Goal: Task Accomplishment & Management: Use online tool/utility

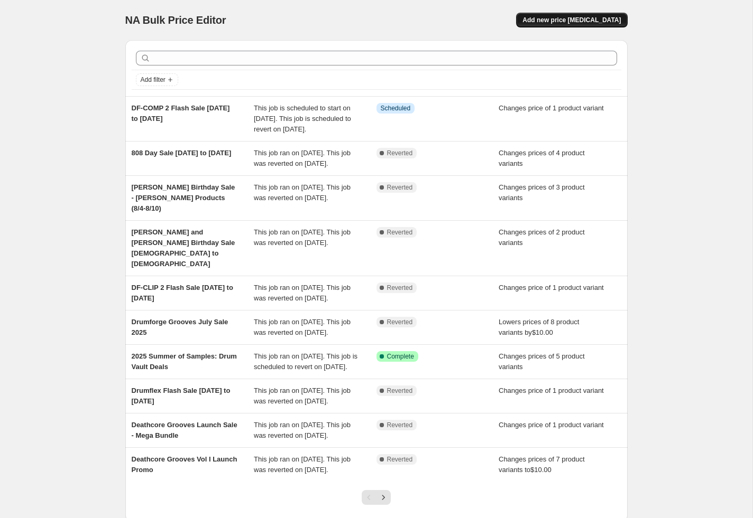
click at [568, 22] on span "Add new price [MEDICAL_DATA]" at bounding box center [571, 20] width 98 height 8
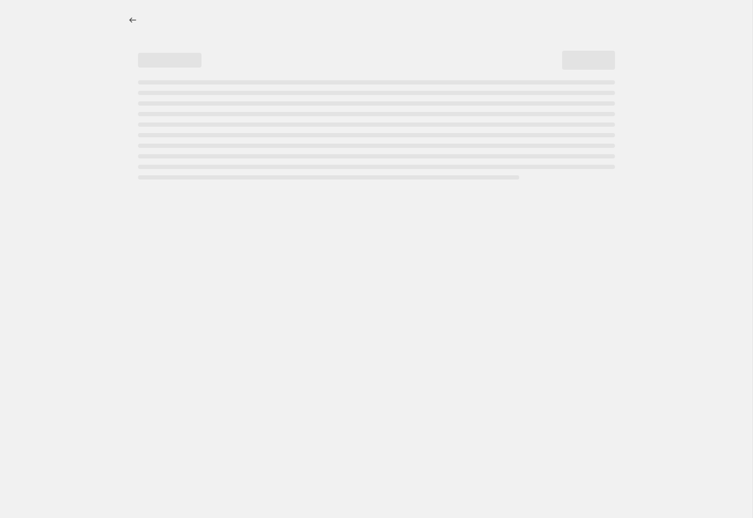
select select "percentage"
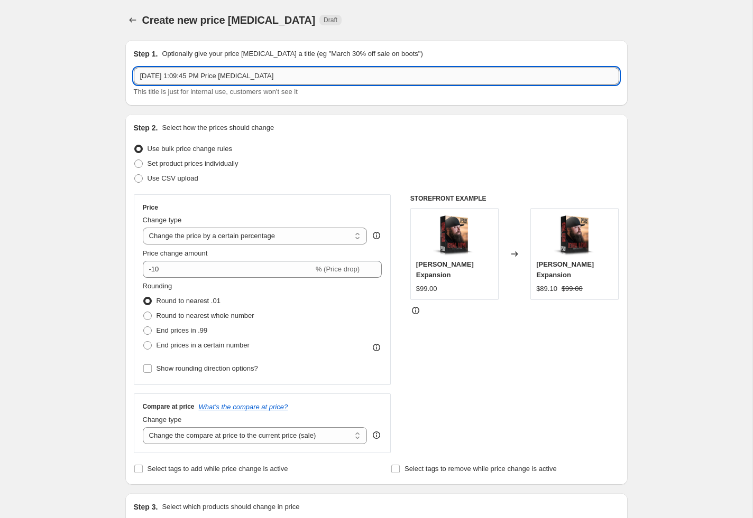
click at [207, 70] on input "Aug 12, 2025, 1:09:45 PM Price change job" at bounding box center [376, 76] width 485 height 17
paste input "2025 Summer of Samples: Drum Vault Deals"
click at [250, 76] on input "2025 Summer of Samples: Drum Vault Deals" at bounding box center [376, 76] width 485 height 17
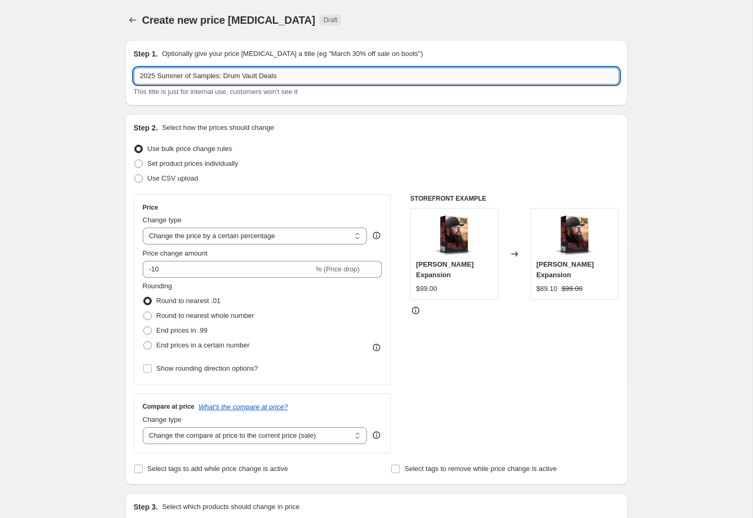
click at [250, 76] on input "2025 Summer of Samples: Drum Vault Deals" at bounding box center [376, 76] width 485 height 17
type input "2025 Summer of Samples: Drum Sampler Deals"
click at [197, 163] on span "Set product prices individually" at bounding box center [192, 164] width 91 height 8
click at [135, 160] on input "Set product prices individually" at bounding box center [134, 160] width 1 height 1
radio input "true"
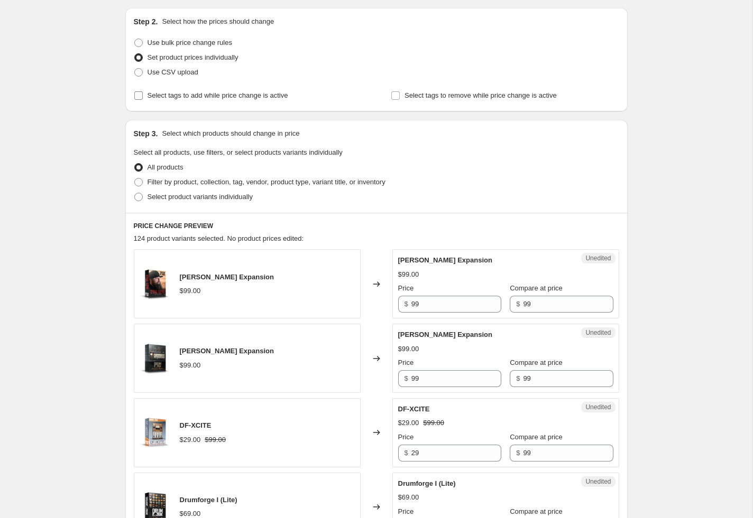
scroll to position [119, 0]
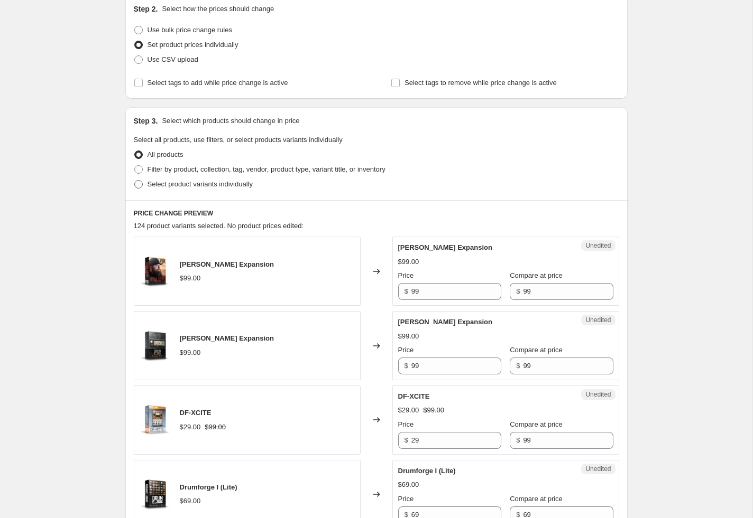
click at [180, 186] on span "Select product variants individually" at bounding box center [199, 184] width 105 height 8
click at [135, 181] on input "Select product variants individually" at bounding box center [134, 180] width 1 height 1
radio input "true"
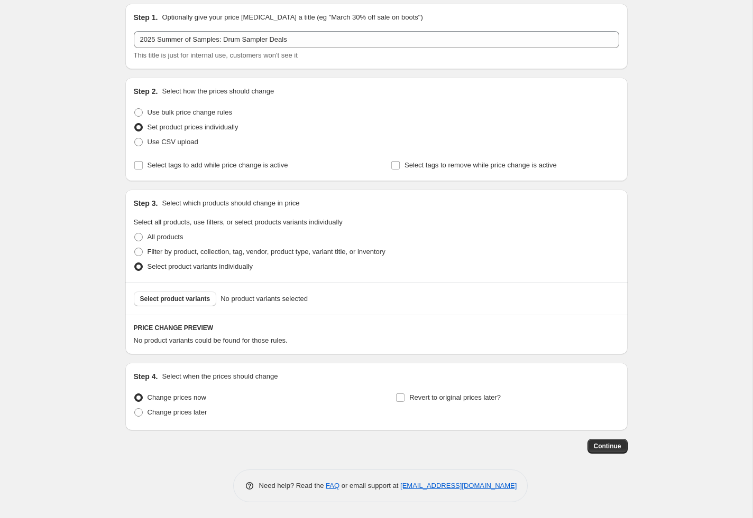
scroll to position [35, 0]
click at [170, 304] on button "Select product variants" at bounding box center [175, 300] width 83 height 15
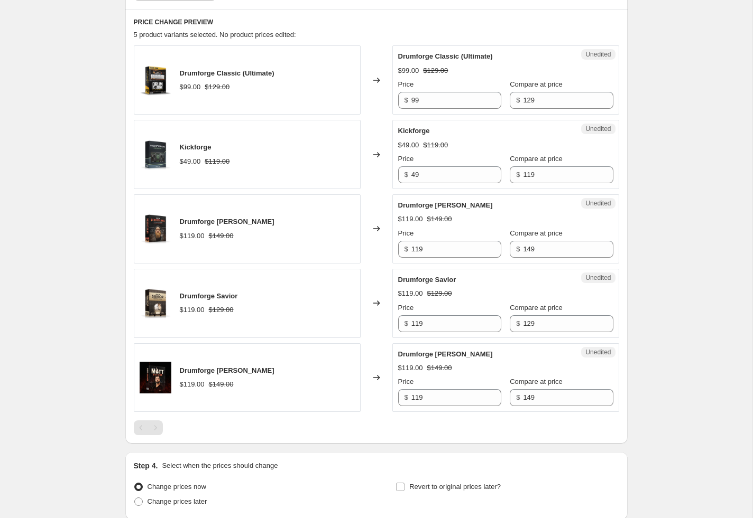
scroll to position [341, 0]
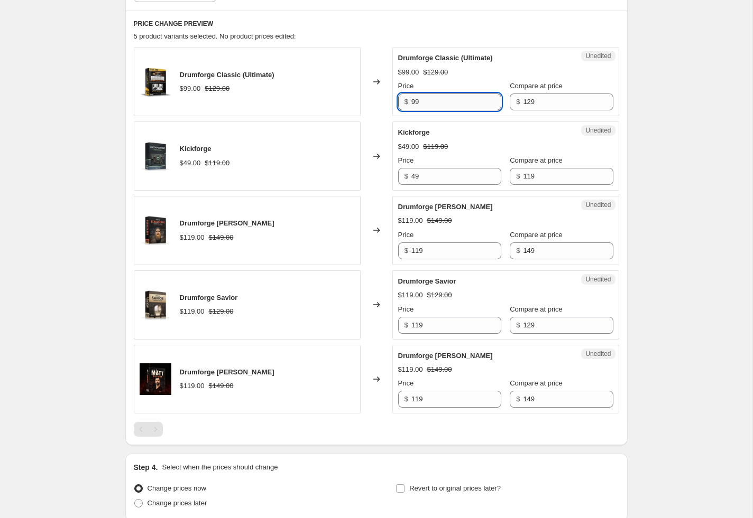
click at [469, 100] on input "99" at bounding box center [456, 102] width 90 height 17
click at [408, 84] on span "Price" at bounding box center [406, 86] width 16 height 8
click at [411, 94] on input "99" at bounding box center [456, 102] width 90 height 17
click at [418, 101] on input "99" at bounding box center [456, 102] width 90 height 17
type input "59"
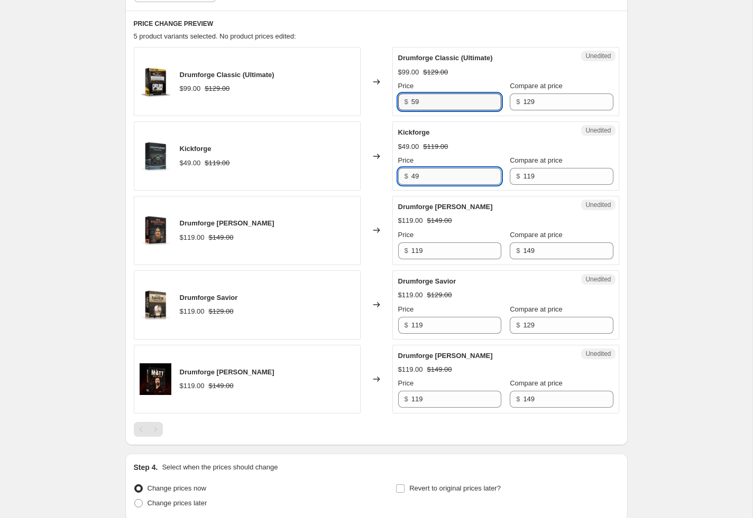
click at [424, 177] on input "49" at bounding box center [456, 176] width 90 height 17
type input "29"
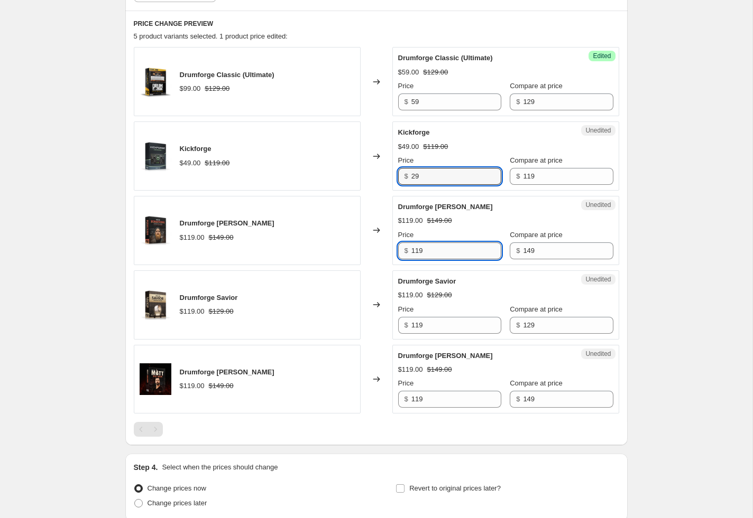
click at [438, 251] on input "119" at bounding box center [456, 251] width 90 height 17
type input "69"
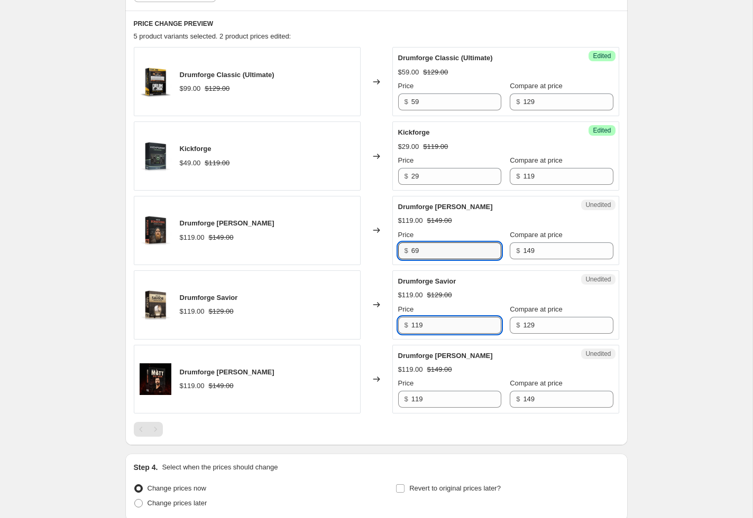
click at [432, 328] on input "119" at bounding box center [456, 325] width 90 height 17
type input "69"
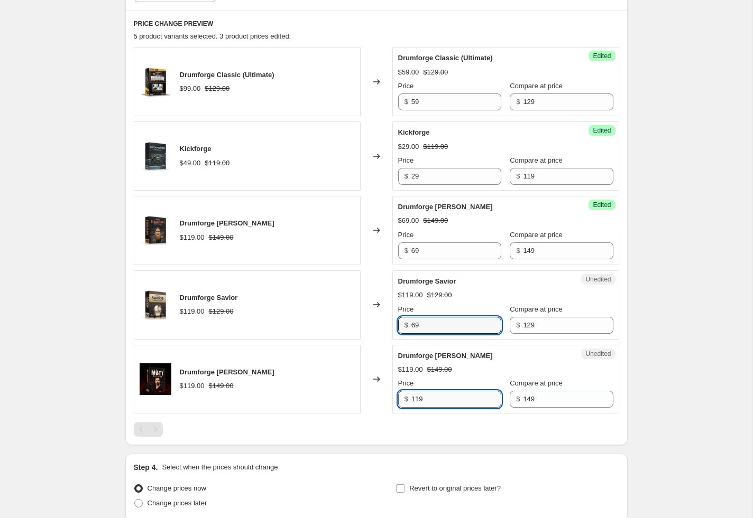
click at [441, 391] on input "119" at bounding box center [456, 399] width 90 height 17
click at [437, 395] on input "119" at bounding box center [456, 399] width 90 height 17
type input "69"
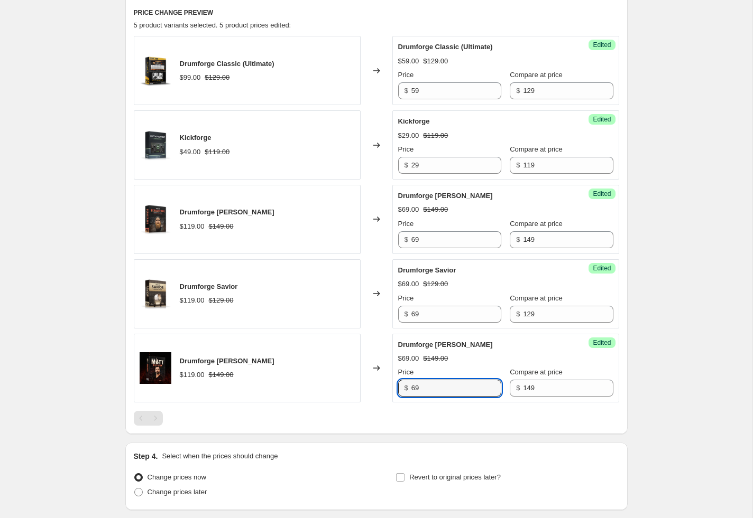
scroll to position [429, 0]
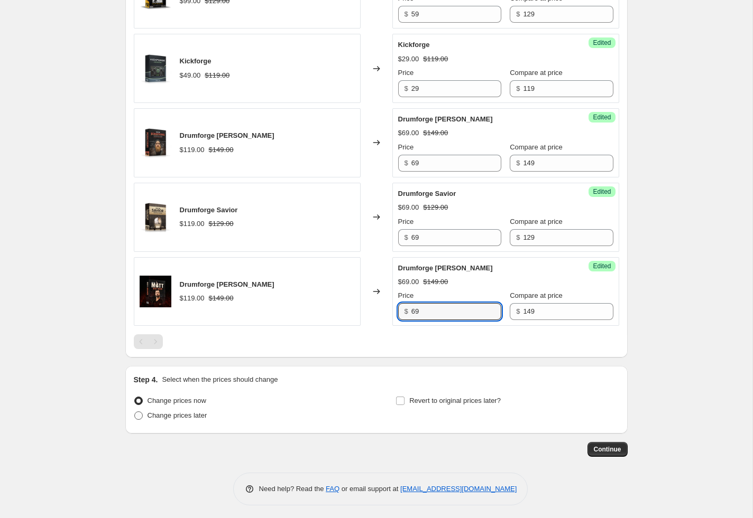
click at [139, 415] on span at bounding box center [138, 416] width 8 height 8
click at [135, 412] on input "Change prices later" at bounding box center [134, 412] width 1 height 1
radio input "true"
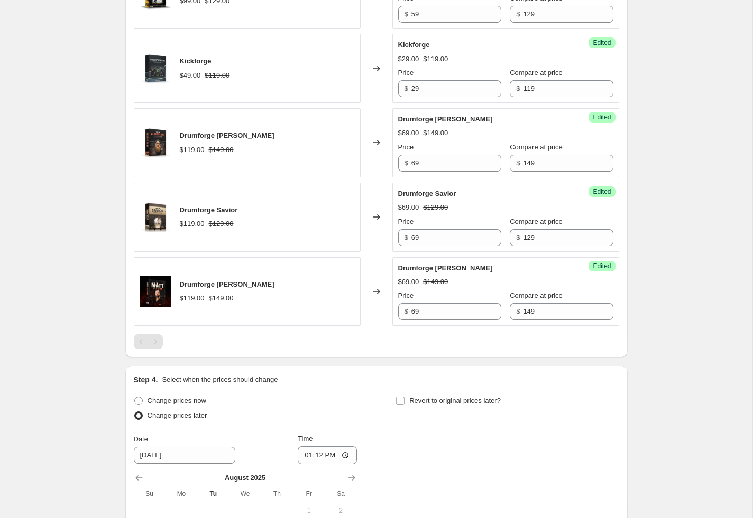
click at [164, 413] on span "Change prices later" at bounding box center [177, 416] width 60 height 8
click at [135, 412] on input "Change prices later" at bounding box center [134, 412] width 1 height 1
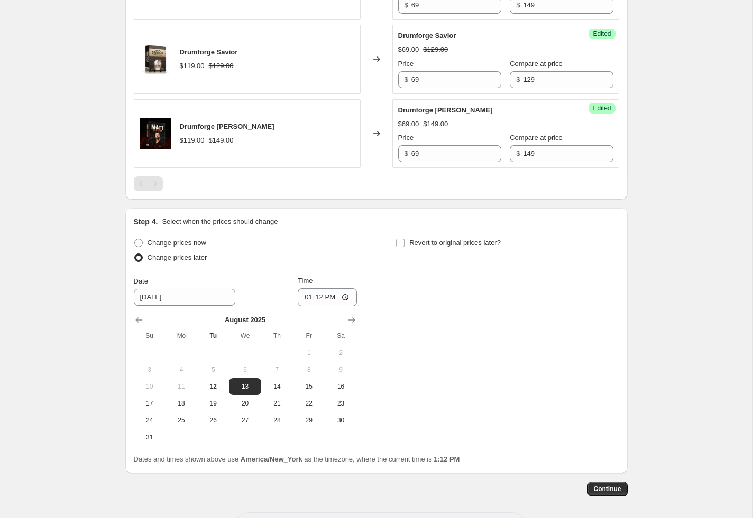
scroll to position [626, 0]
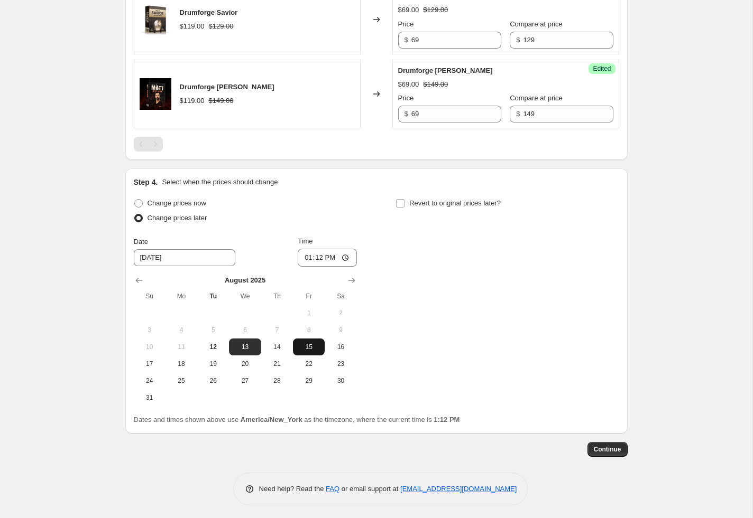
click at [302, 343] on span "15" at bounding box center [308, 347] width 23 height 8
type input "8/15/2025"
click at [302, 256] on input "13:12" at bounding box center [327, 258] width 59 height 18
type input "09:00"
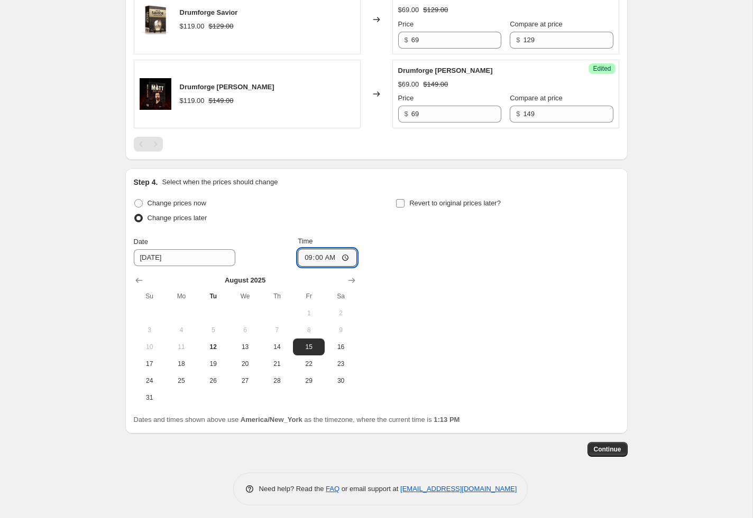
click at [419, 203] on span "Revert to original prices later?" at bounding box center [454, 203] width 91 height 8
click at [404, 203] on input "Revert to original prices later?" at bounding box center [400, 203] width 8 height 8
checkbox input "true"
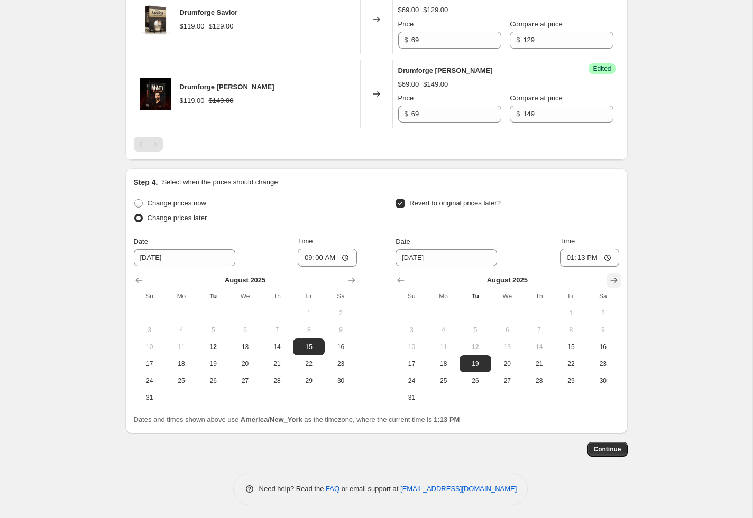
click at [614, 279] on icon "Show next month, September 2025" at bounding box center [613, 281] width 7 height 5
click at [536, 312] on span "4" at bounding box center [538, 313] width 23 height 8
type input "9/4/2025"
click at [567, 255] on input "13:13" at bounding box center [589, 258] width 59 height 18
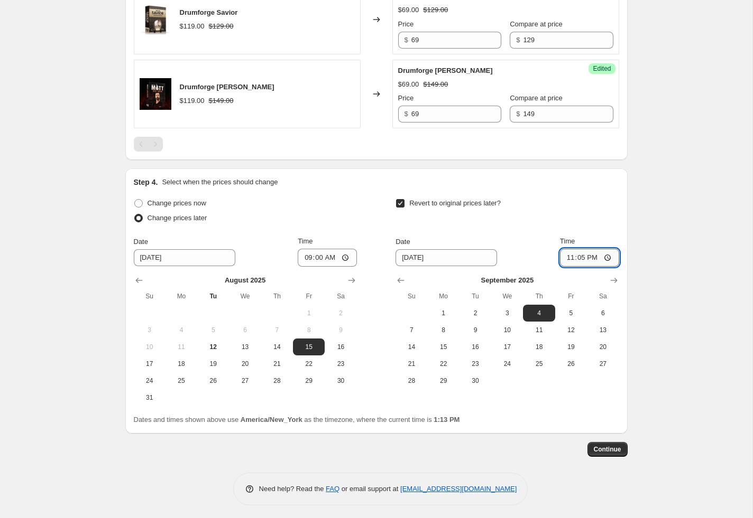
type input "23:59"
click at [611, 442] on button "Continue" at bounding box center [607, 449] width 40 height 15
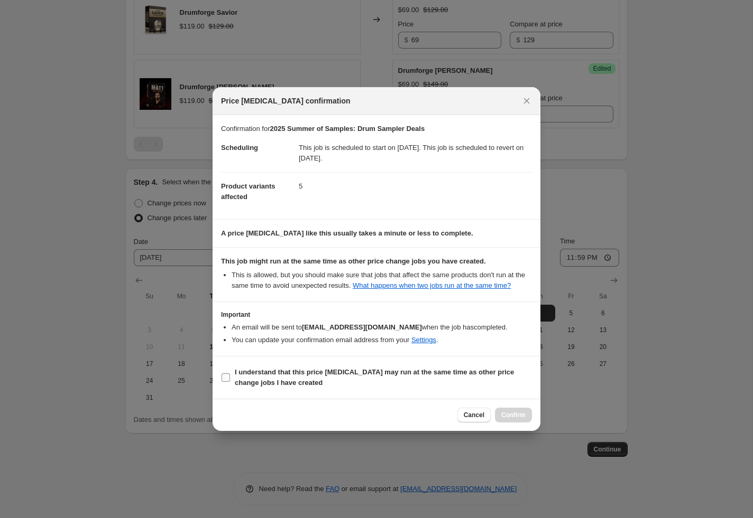
click at [226, 382] on input "I understand that this price change job may run at the same time as other price…" at bounding box center [225, 378] width 8 height 8
checkbox input "true"
click at [514, 420] on span "Confirm" at bounding box center [513, 415] width 24 height 8
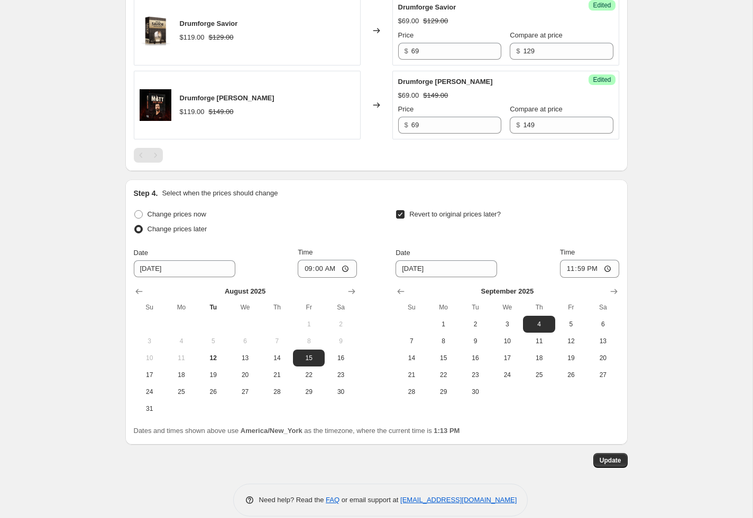
scroll to position [691, 0]
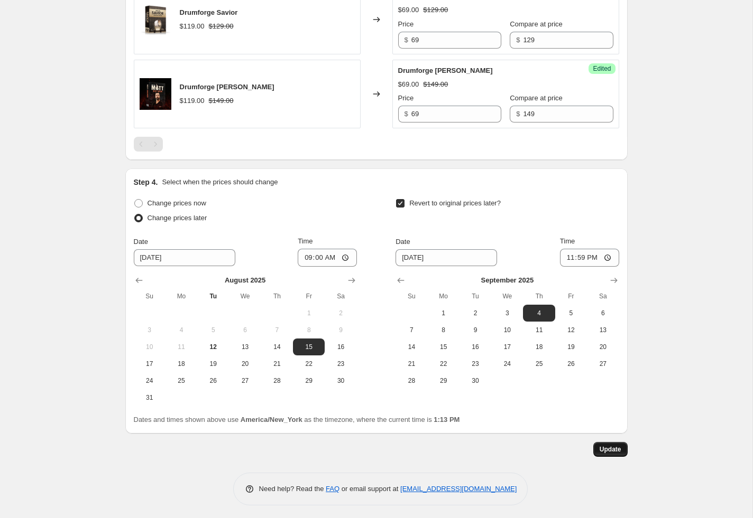
click at [602, 446] on span "Update" at bounding box center [610, 450] width 22 height 8
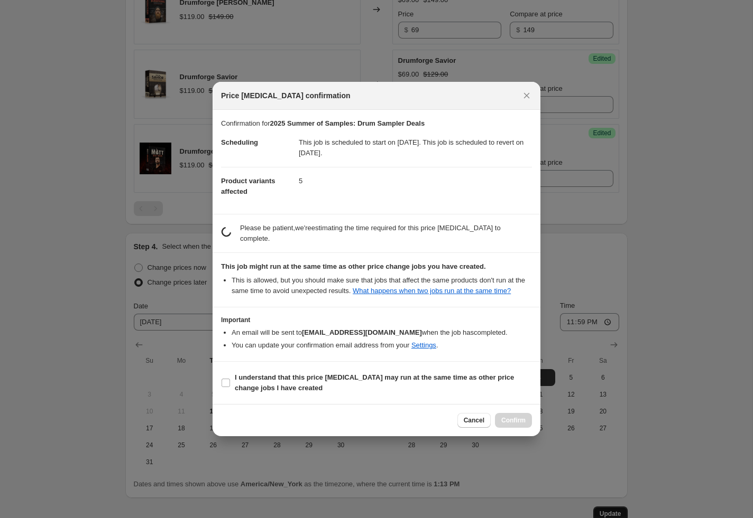
scroll to position [0, 0]
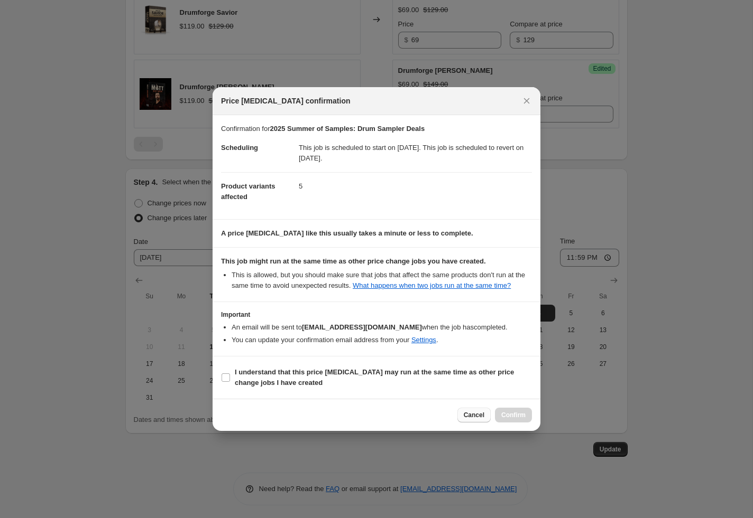
click at [465, 420] on span "Cancel" at bounding box center [474, 415] width 21 height 8
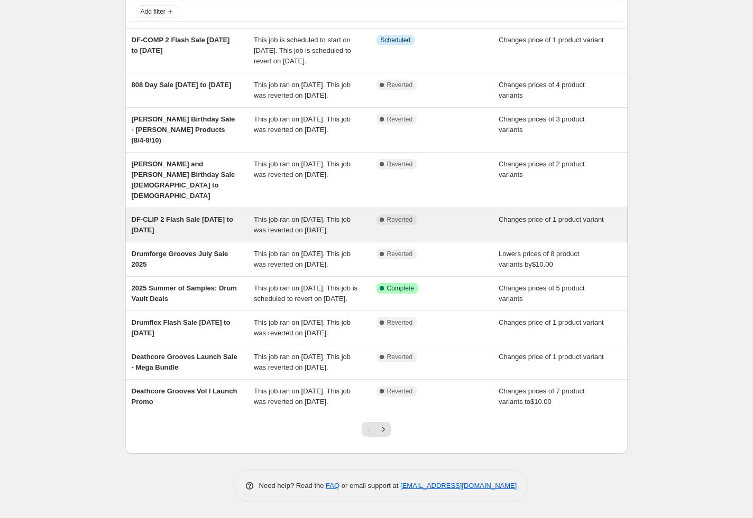
scroll to position [106, 0]
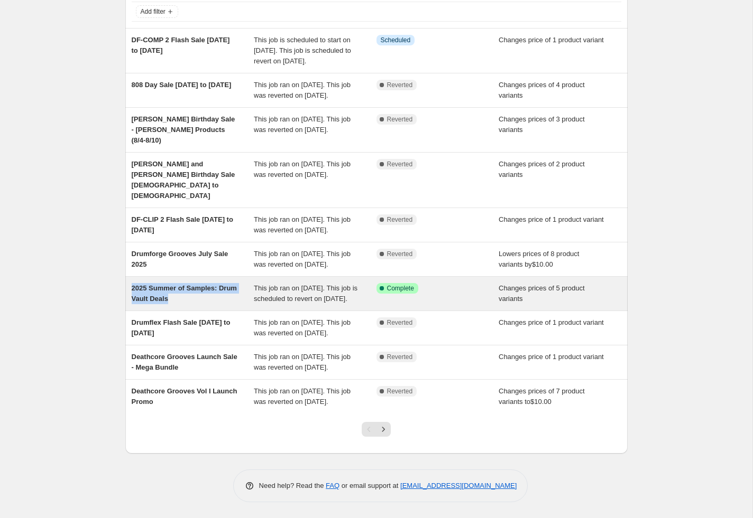
drag, startPoint x: 111, startPoint y: 280, endPoint x: 184, endPoint y: 298, distance: 75.6
click at [184, 298] on div "NA Bulk Price Editor. This page is ready NA Bulk Price Editor Add new price [ME…" at bounding box center [376, 225] width 752 height 587
copy span "2025 Summer of Samples: Drum Vault Deals"
